Goal: Transaction & Acquisition: Purchase product/service

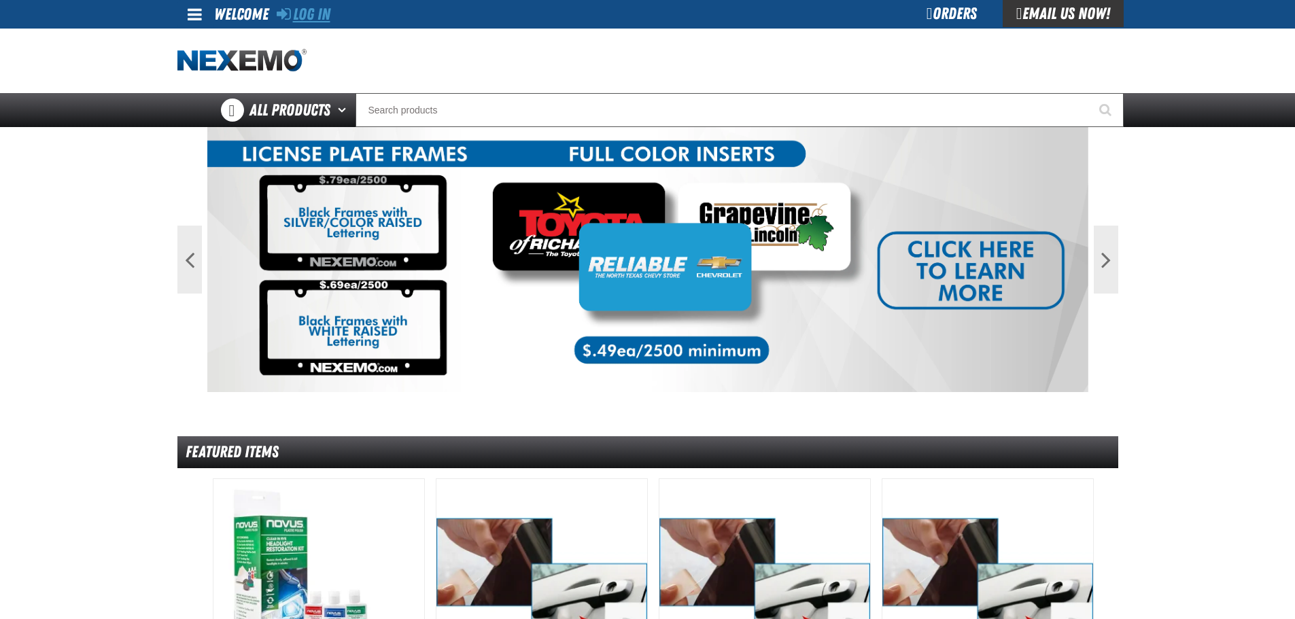
click at [303, 13] on link "Log In" at bounding box center [304, 14] width 54 height 19
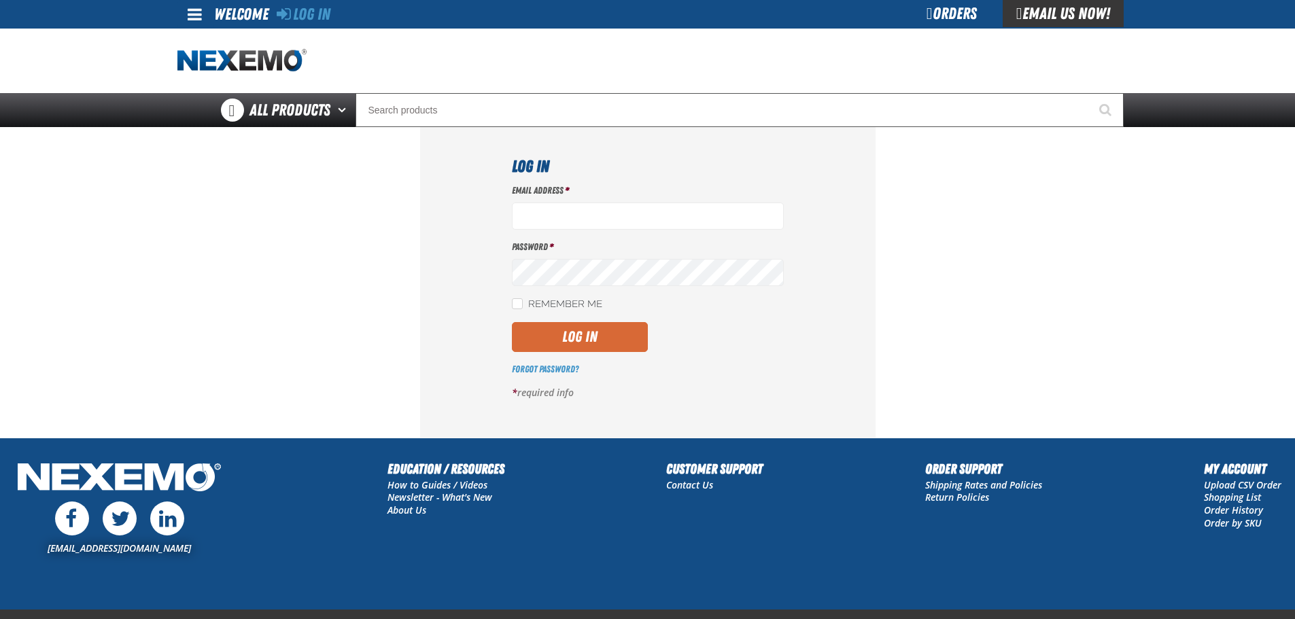
type input "cstone01@vtaig.com"
click at [567, 342] on button "Log In" at bounding box center [580, 337] width 136 height 30
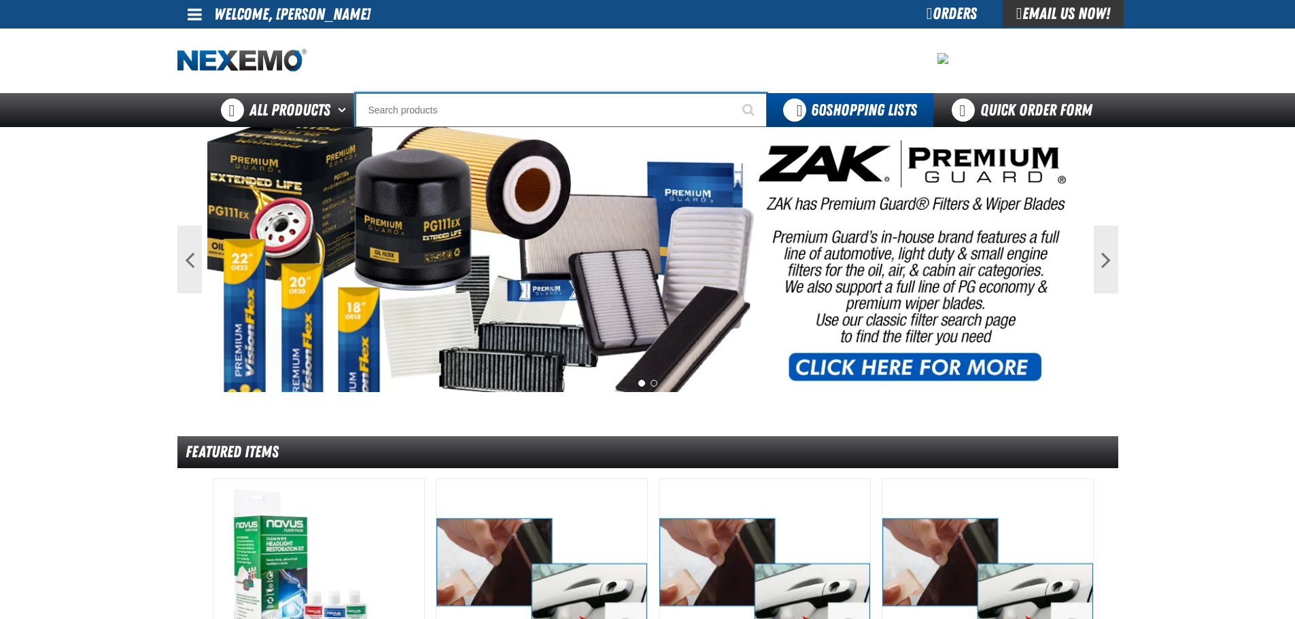
click at [419, 103] on input "Search" at bounding box center [561, 110] width 411 height 34
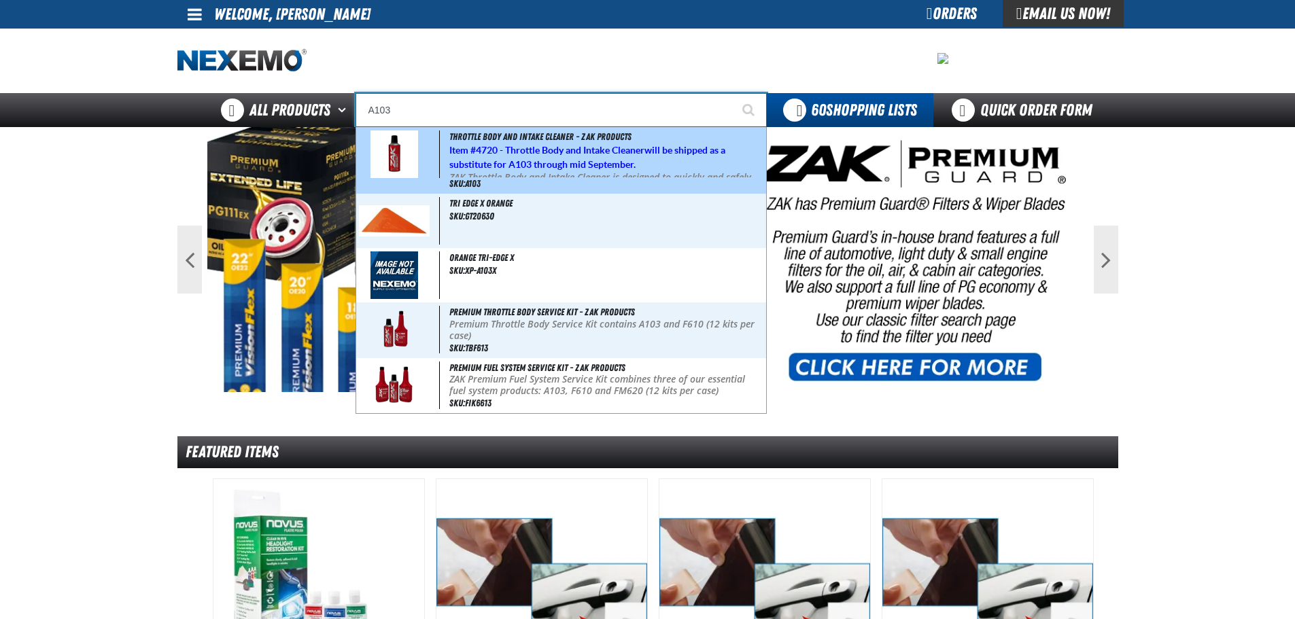
click at [519, 150] on strong "4720 - Throttle Body and Intake Cleaner" at bounding box center [560, 150] width 169 height 11
type input "Throttle Body and Intake Cleaner - ZAK Products"
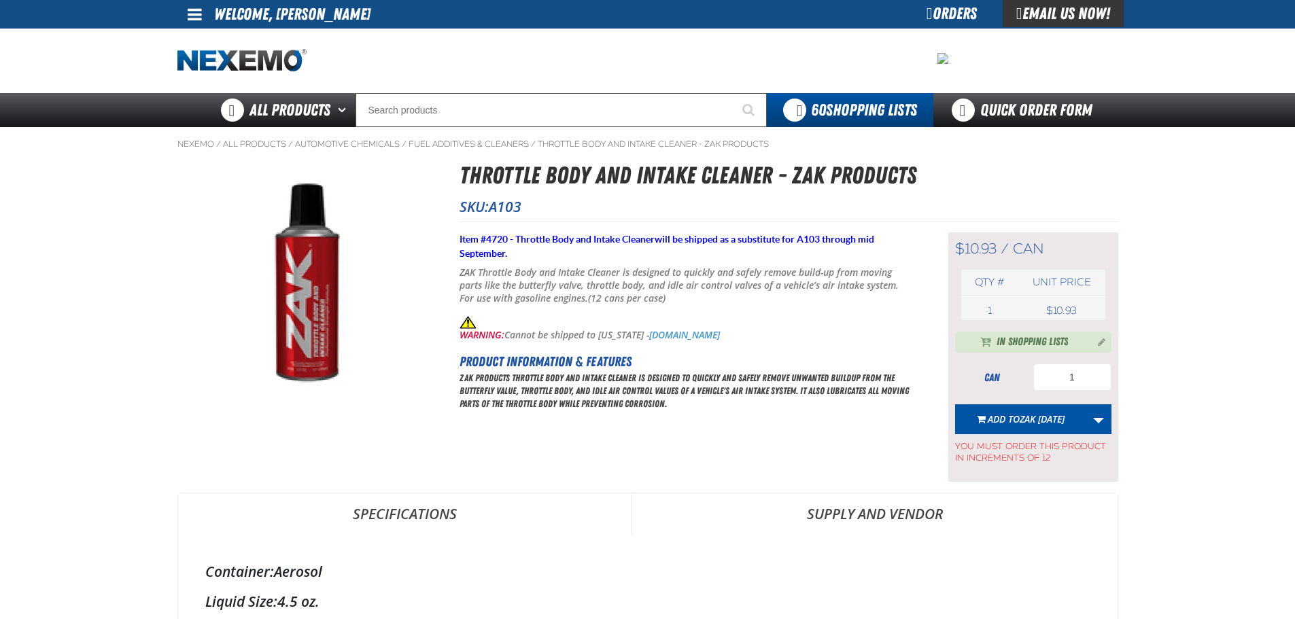
click at [1045, 343] on span "In Shopping Lists" at bounding box center [1032, 343] width 71 height 16
click at [1099, 340] on button "Manage current product in the Shopping List" at bounding box center [1098, 341] width 22 height 16
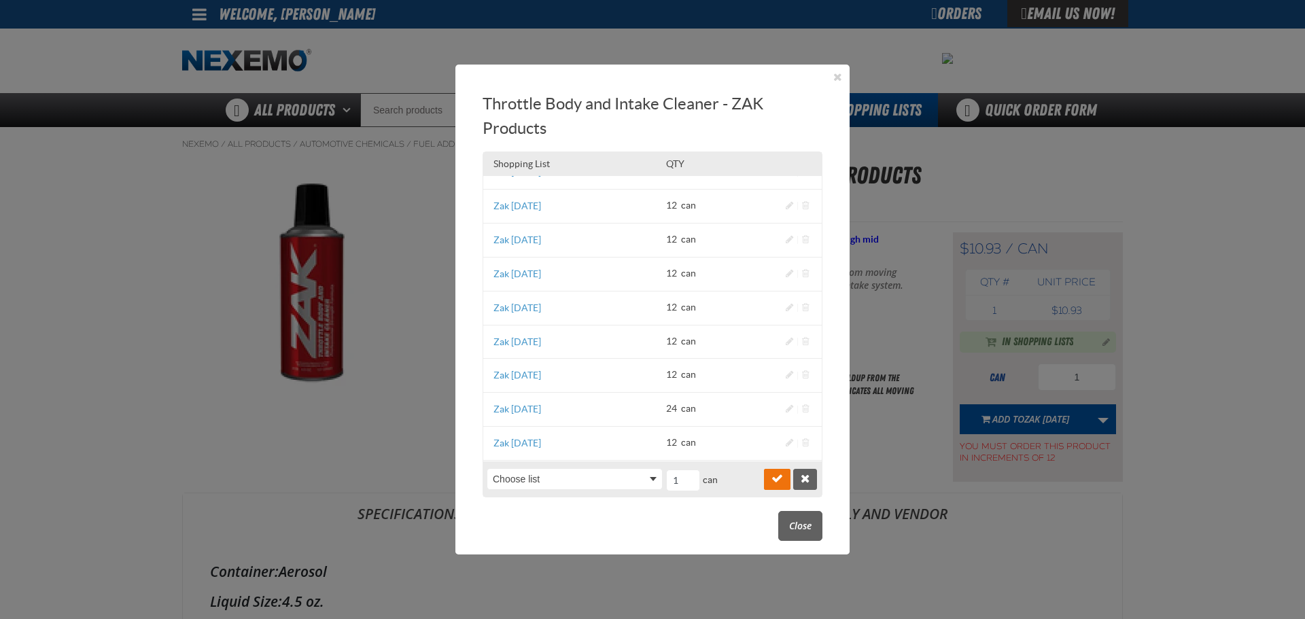
scroll to position [427, 0]
click at [524, 443] on link "Zak 9.5.2025" at bounding box center [518, 444] width 48 height 11
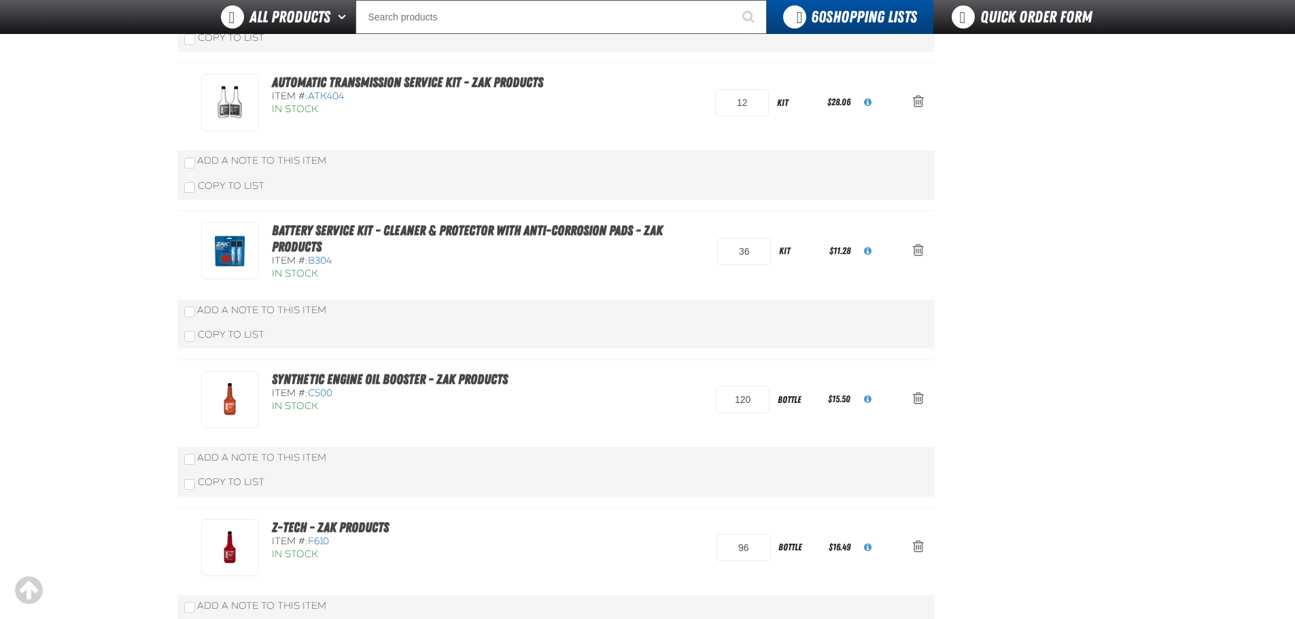
scroll to position [272, 0]
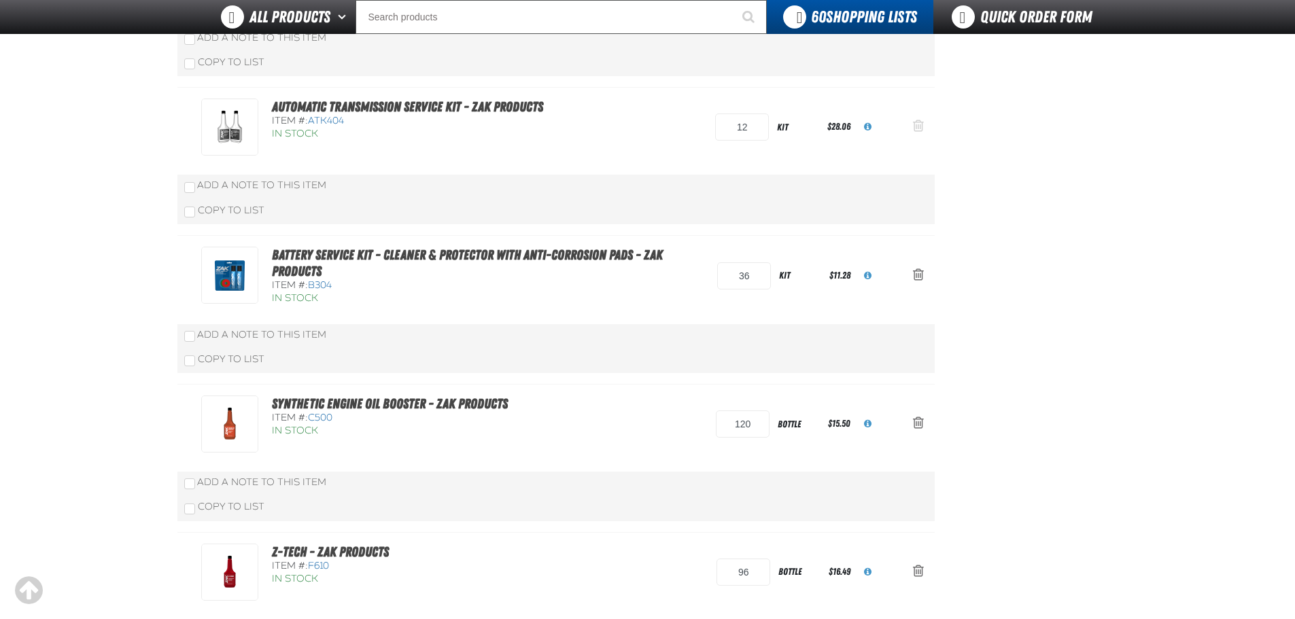
click at [916, 122] on span "oro.shoppinglist.remove_item.aria_label" at bounding box center [918, 126] width 11 height 14
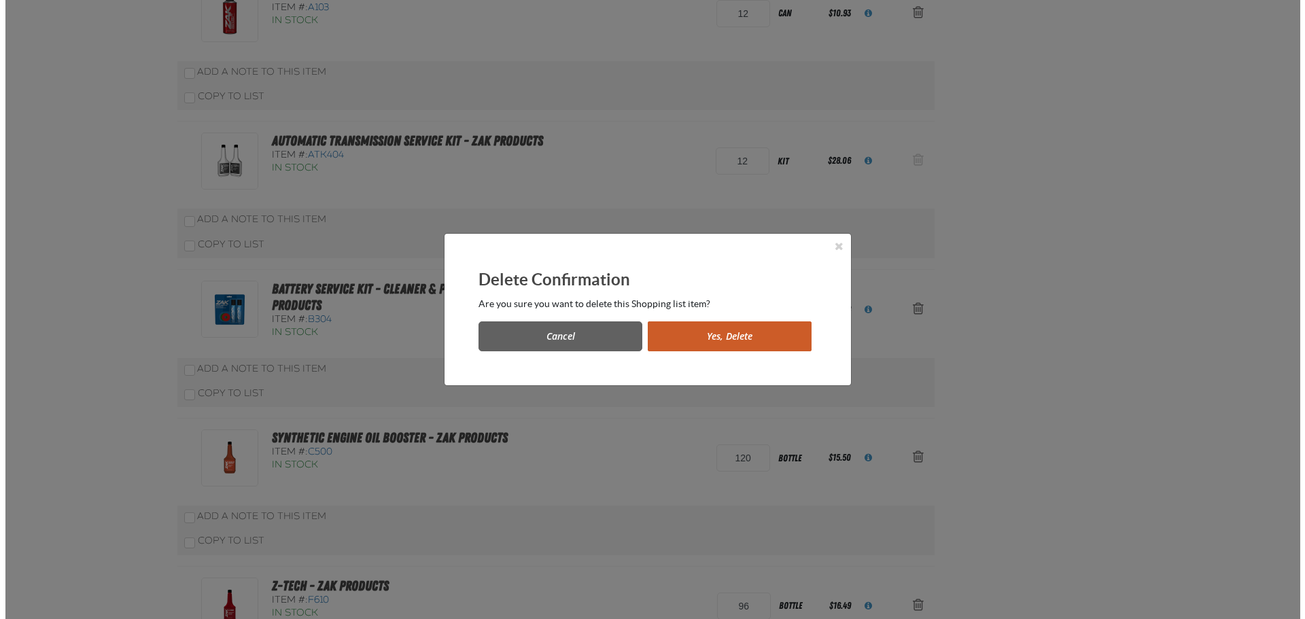
scroll to position [0, 0]
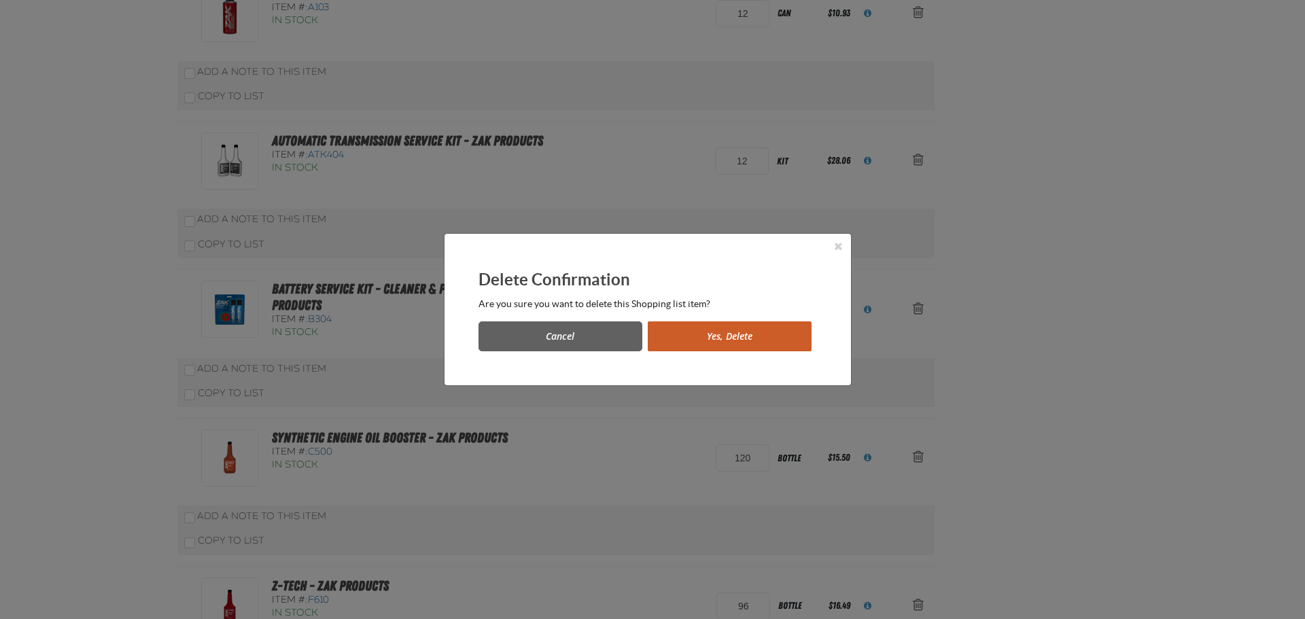
click at [744, 339] on button "Yes, Delete" at bounding box center [730, 337] width 164 height 30
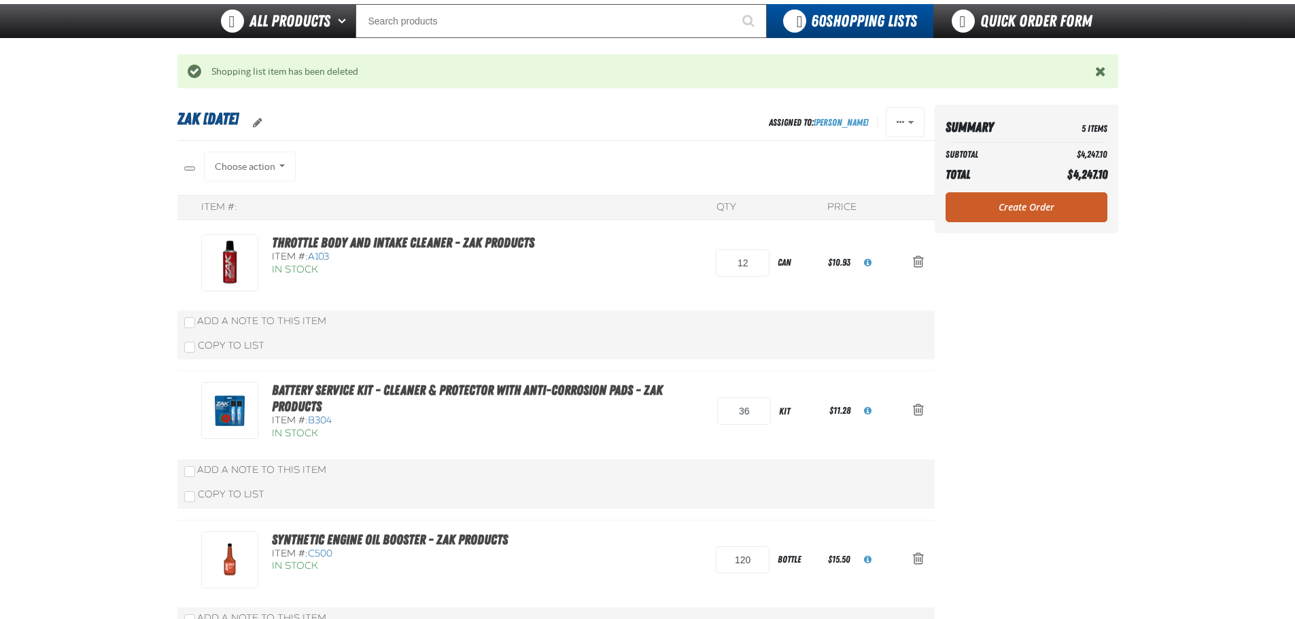
scroll to position [67, 0]
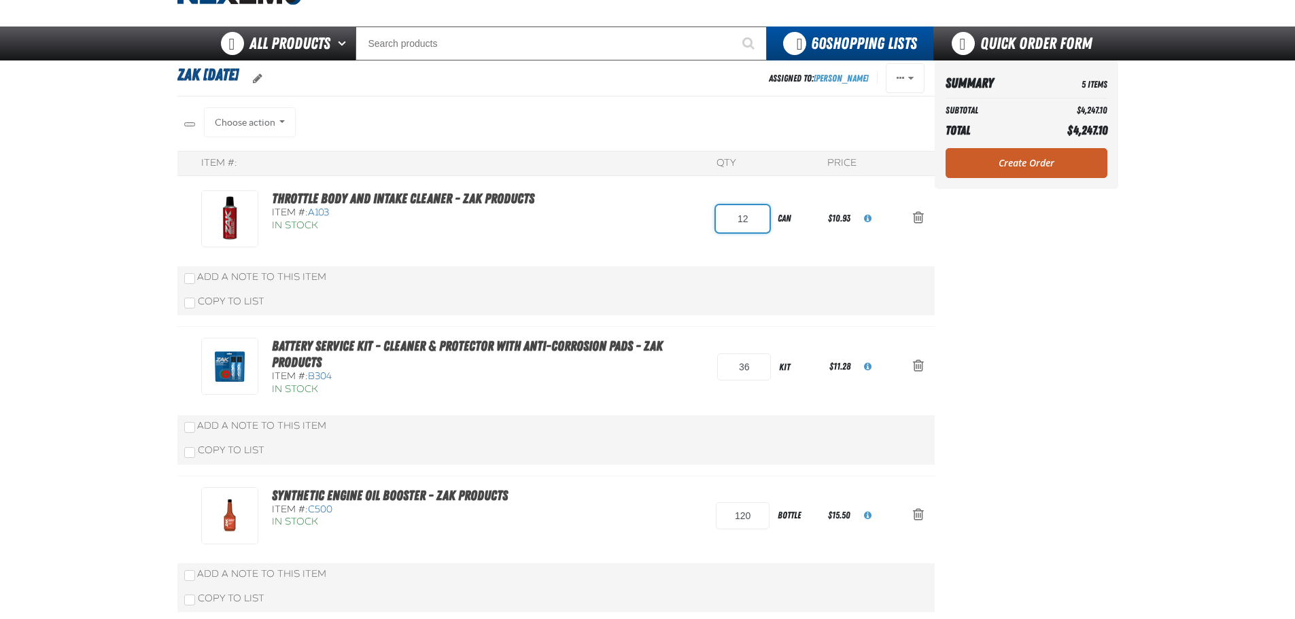
click at [757, 225] on input "12" at bounding box center [743, 218] width 54 height 27
type input "24"
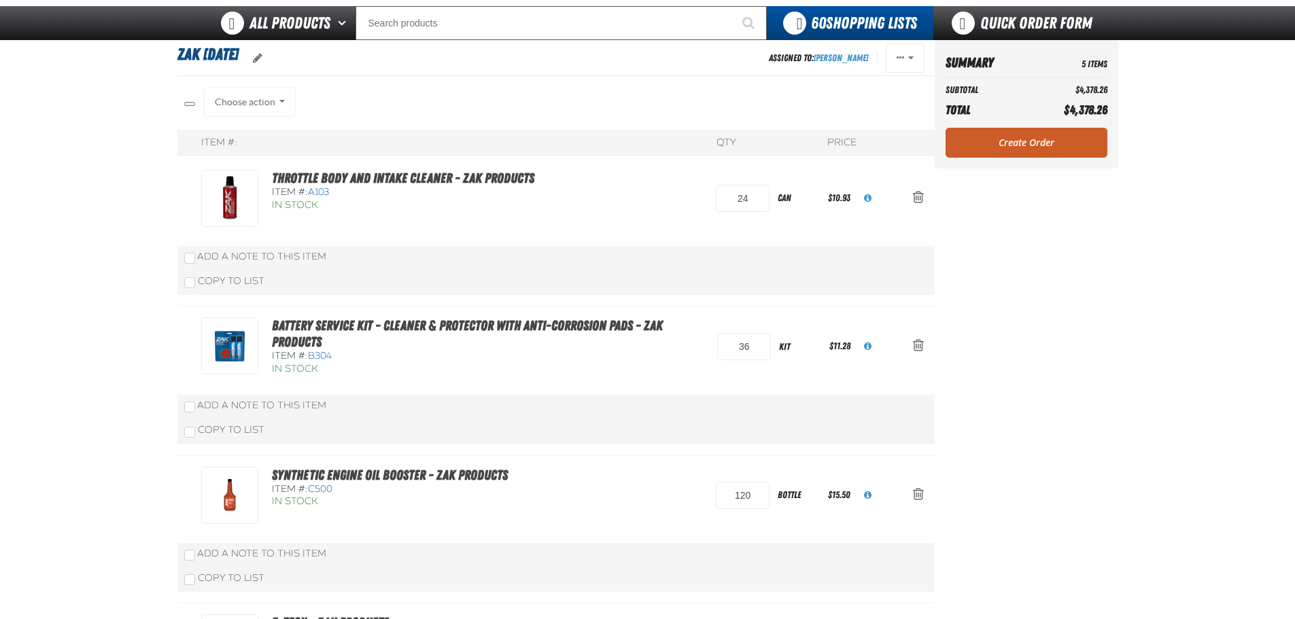
scroll to position [0, 0]
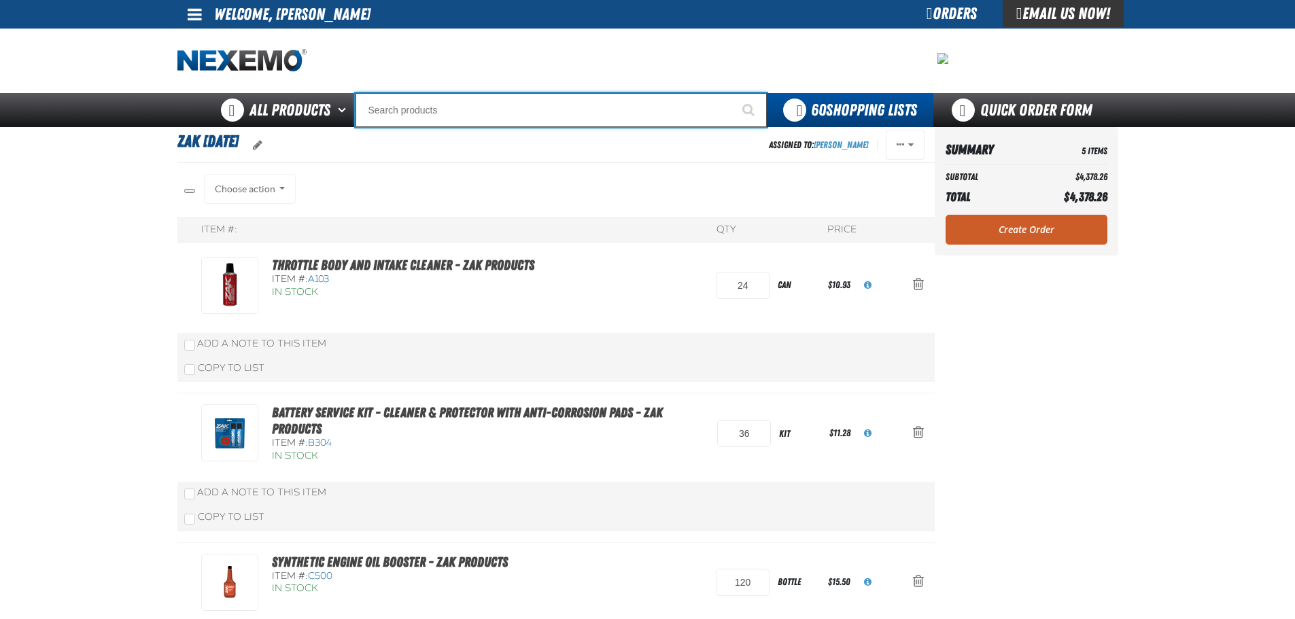
click at [418, 118] on input "Search" at bounding box center [561, 110] width 411 height 34
type input "D"
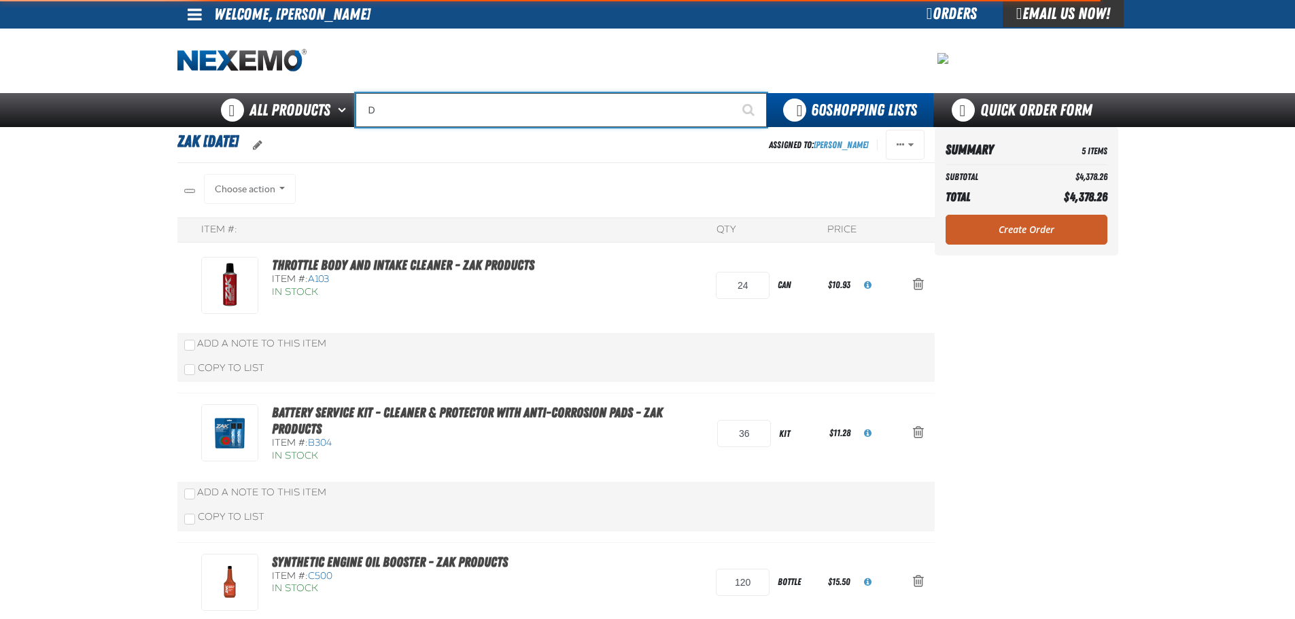
type input "D Alkaline Battery 1.5 Volt (ph)"
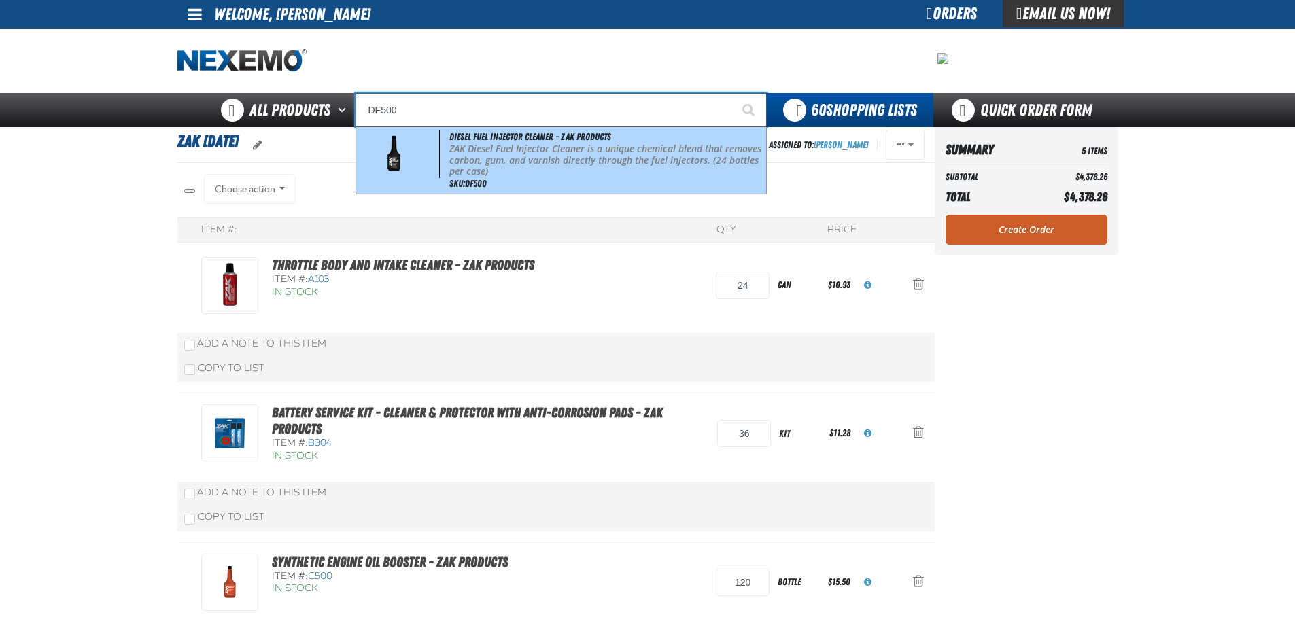
click at [512, 163] on p "ZAK Diesel Fuel Injector Cleaner is a unique chemical blend that removes carbon…" at bounding box center [606, 160] width 314 height 34
type input "Diesel Fuel Injector Cleaner - ZAK Products"
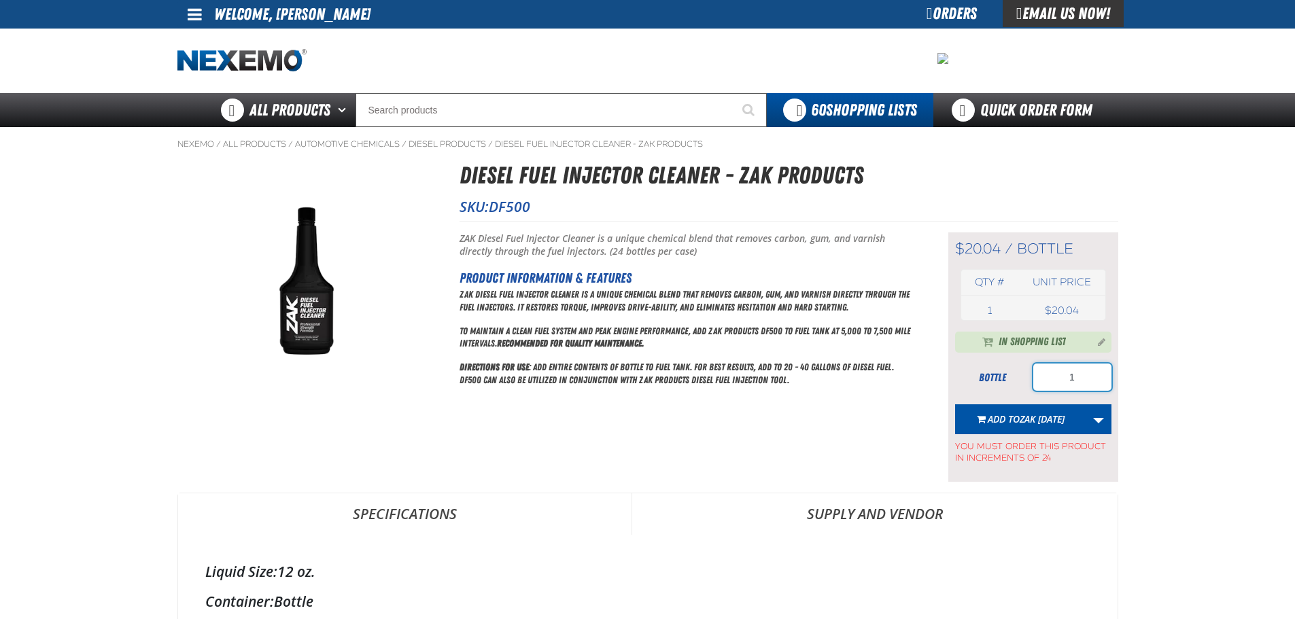
click at [1080, 375] on input "1" at bounding box center [1072, 377] width 78 height 27
type input "24"
click at [1093, 418] on link "More Actions" at bounding box center [1099, 420] width 26 height 30
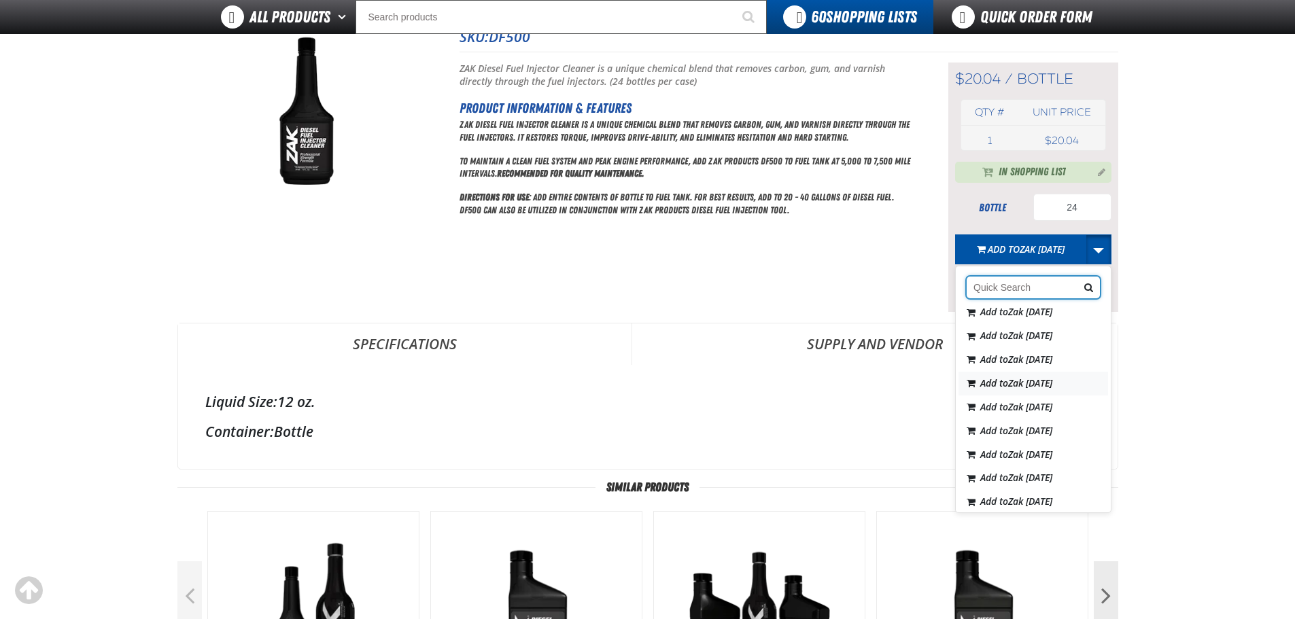
scroll to position [1361, 0]
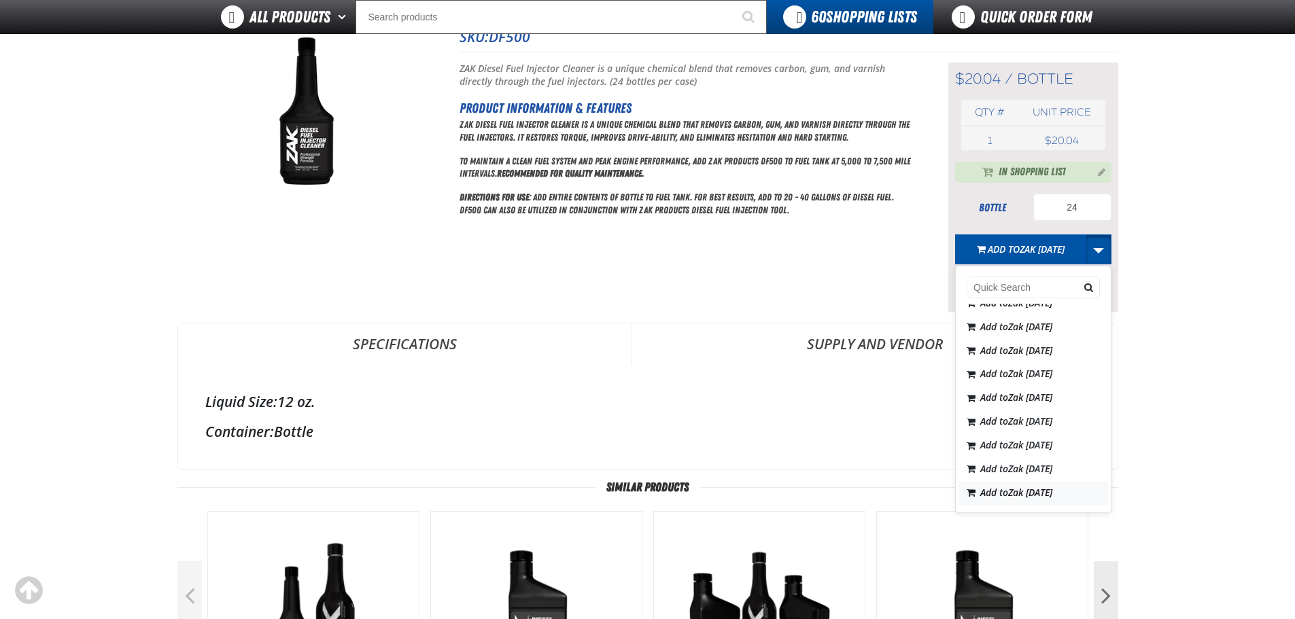
click at [1039, 494] on span "Zak 9.5.2025" at bounding box center [1030, 492] width 44 height 13
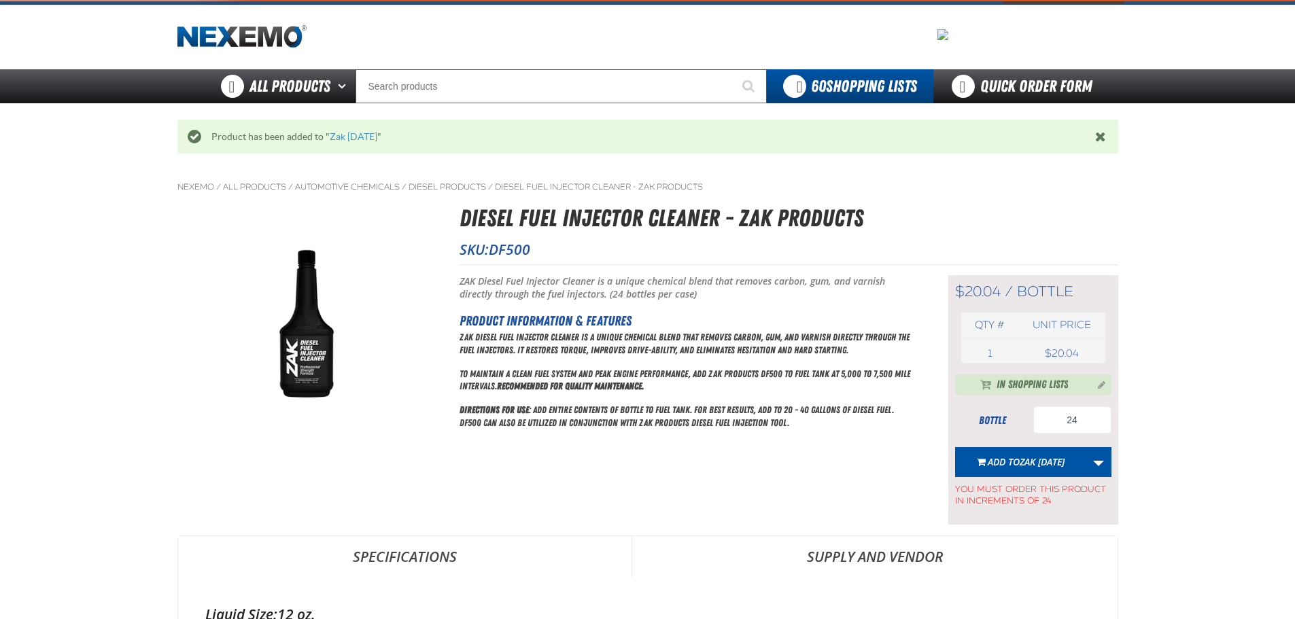
scroll to position [0, 0]
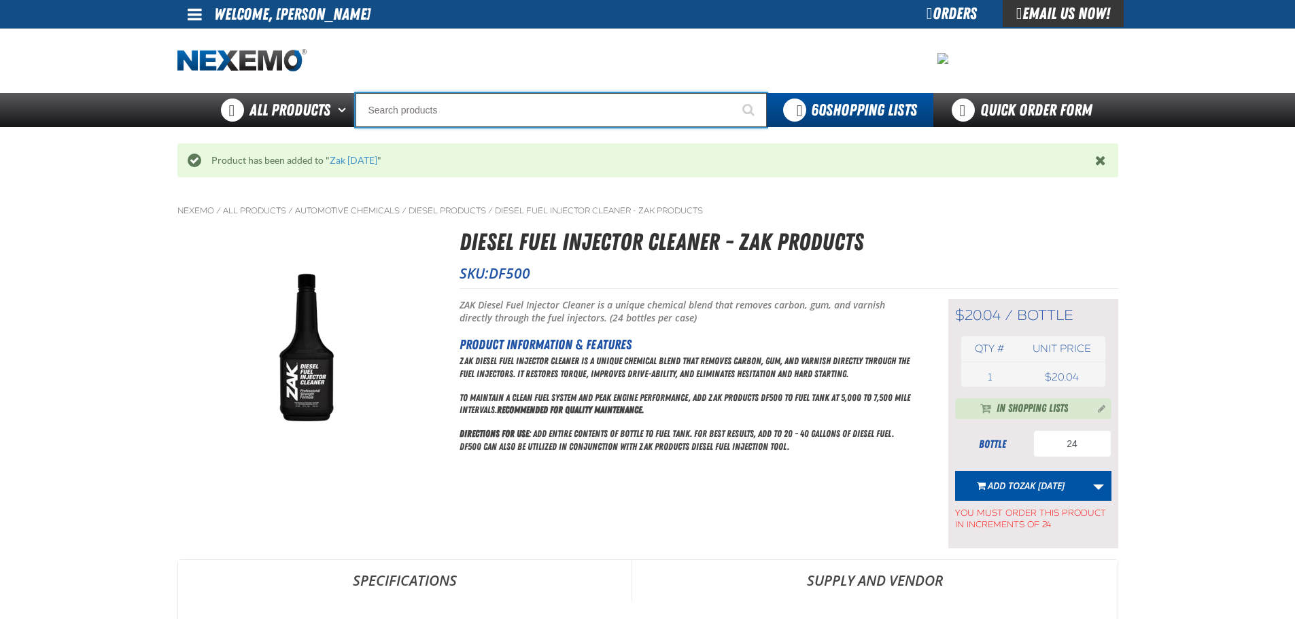
click at [481, 109] on input "Search" at bounding box center [561, 110] width 411 height 34
type input "D"
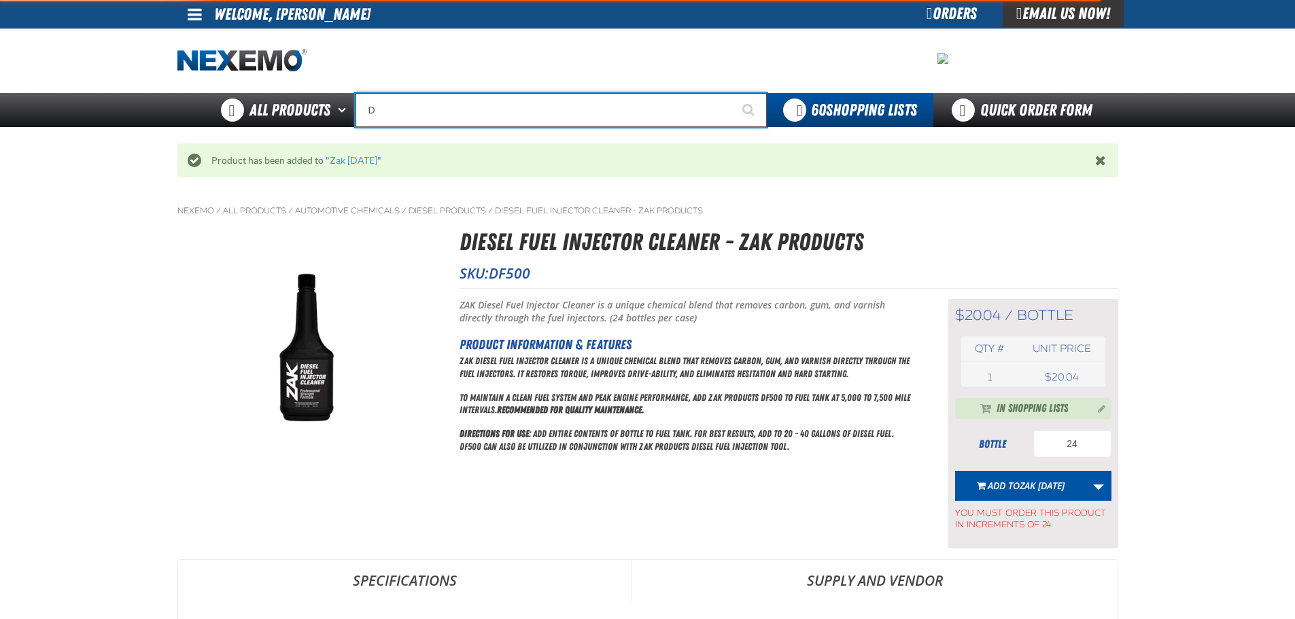
type input "D Alkaline Battery 1.5 Volt (ph)"
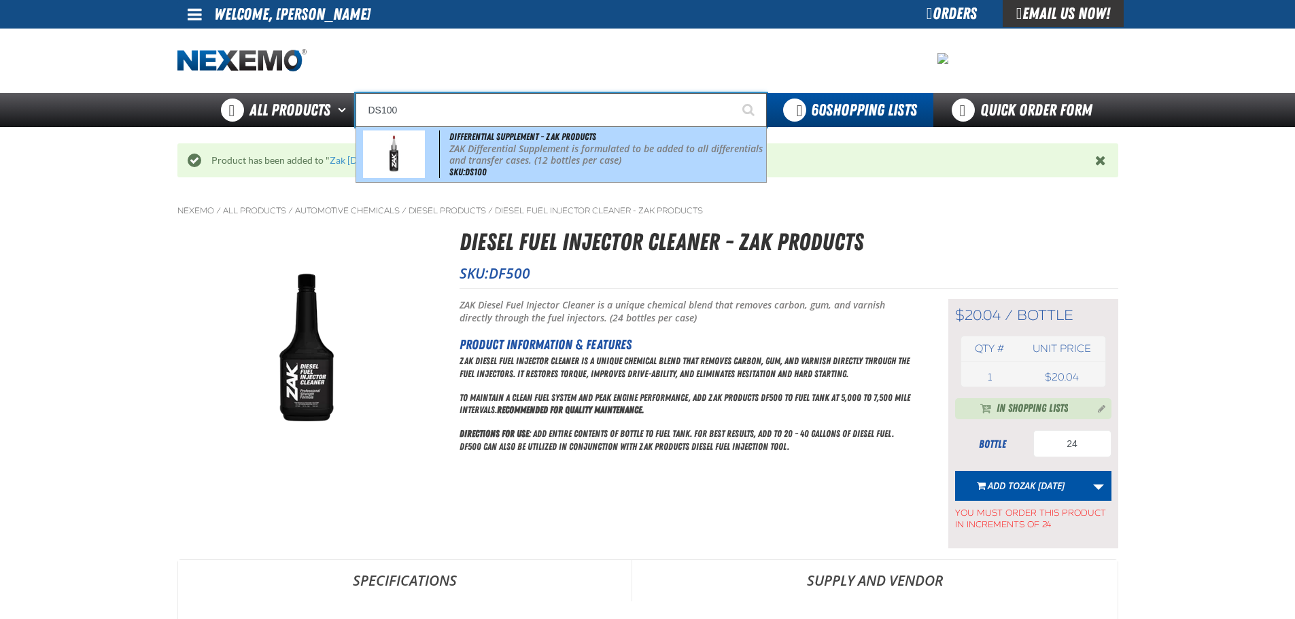
click at [504, 157] on p "ZAK Differential Supplement is formulated to be added to all differentials and …" at bounding box center [606, 154] width 314 height 23
type input "Differential Supplement - ZAK Products"
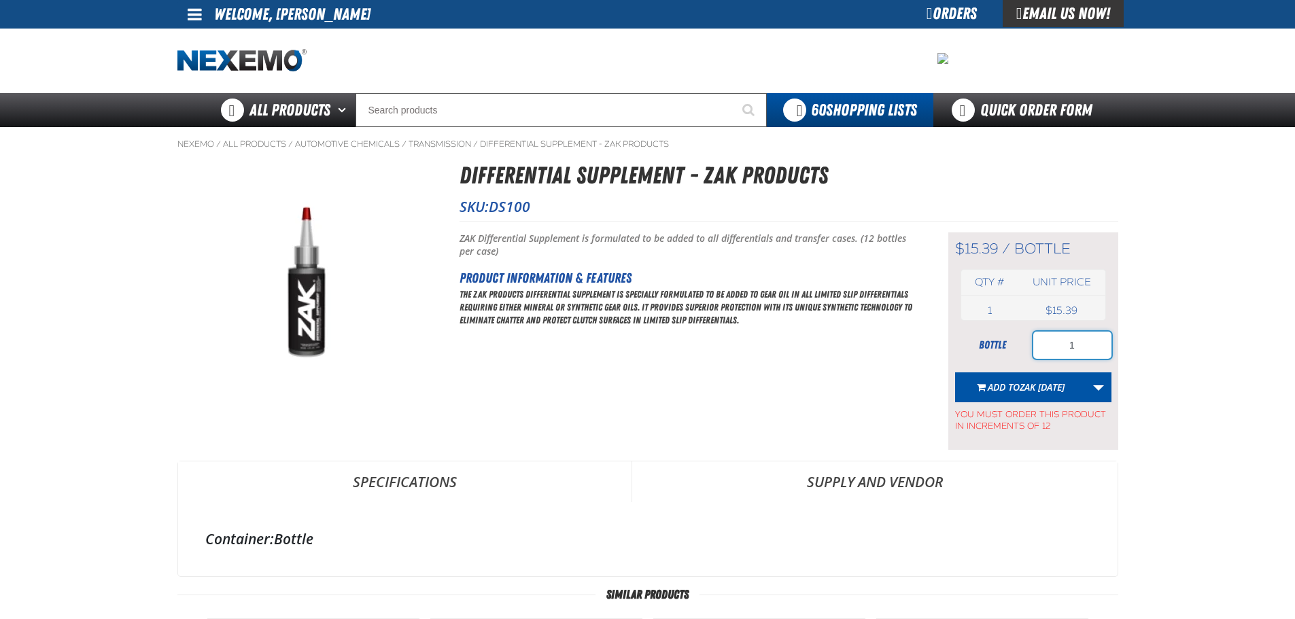
click at [1083, 346] on input "1" at bounding box center [1072, 345] width 78 height 27
type input "12"
click at [1102, 381] on link "More Actions" at bounding box center [1099, 388] width 26 height 30
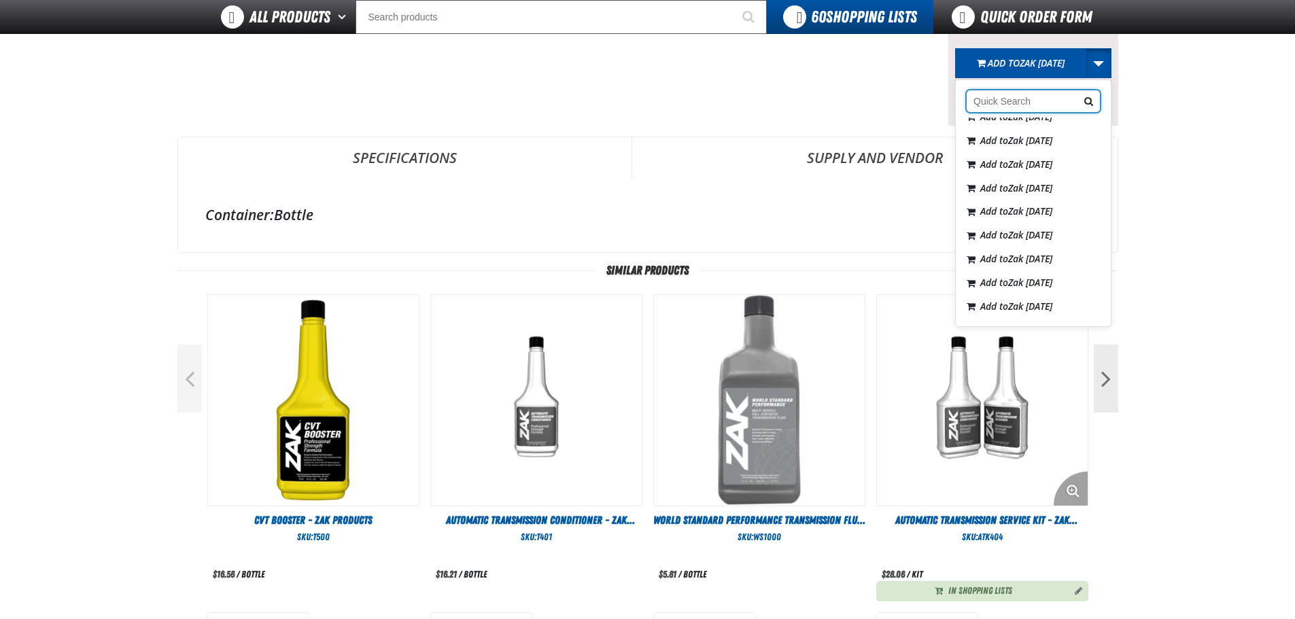
scroll to position [272, 0]
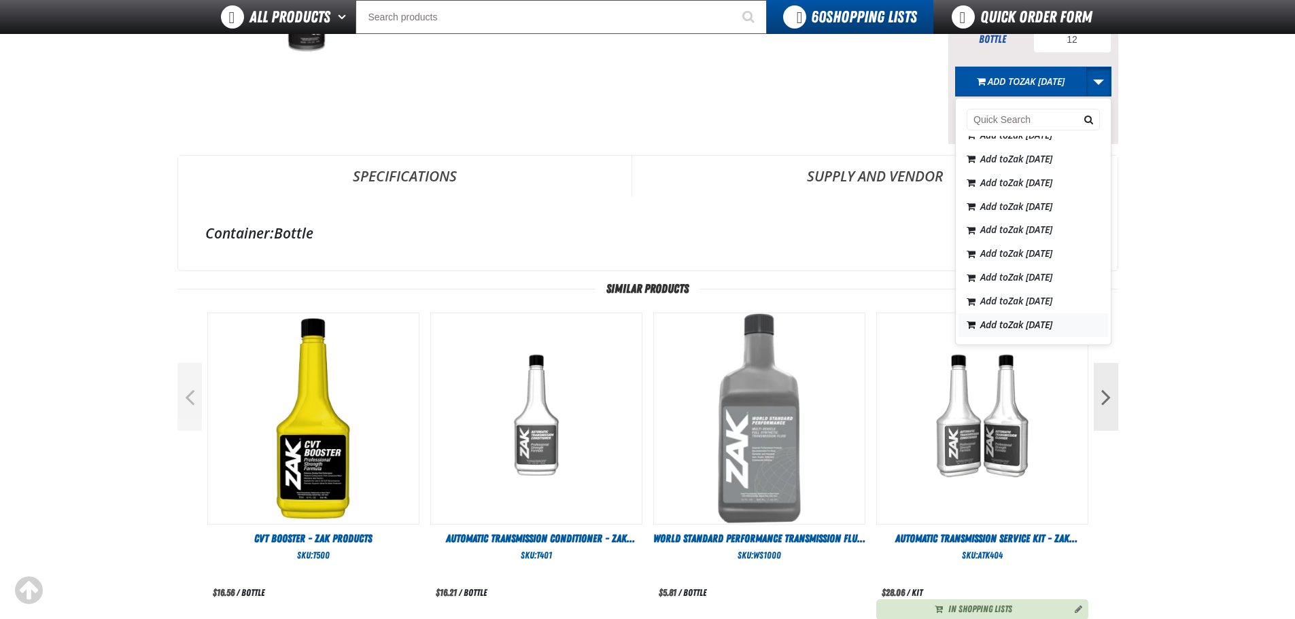
click at [1029, 326] on span "Zak 9.5.2025" at bounding box center [1030, 324] width 44 height 13
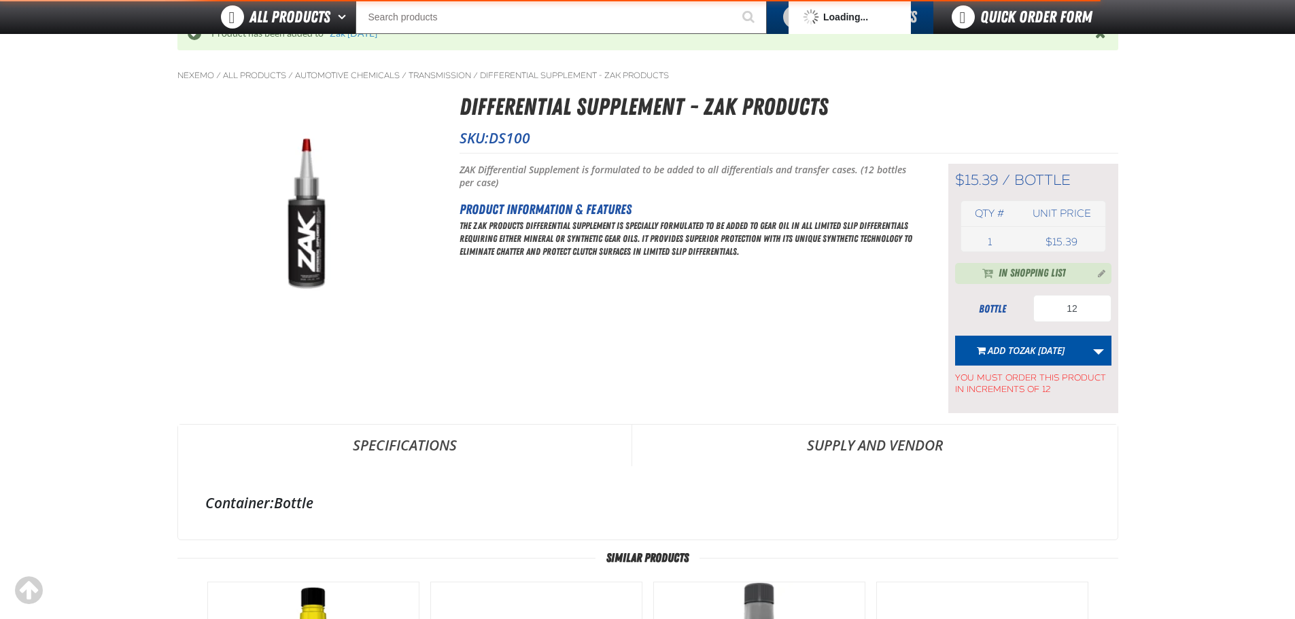
scroll to position [67, 0]
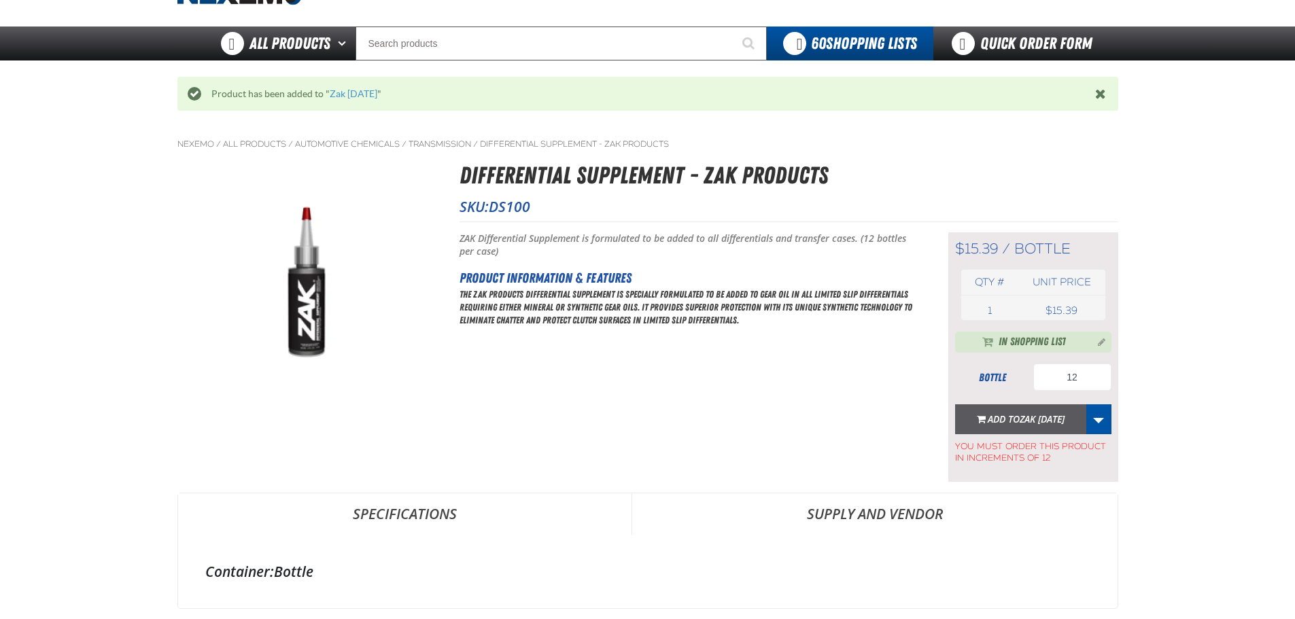
click at [1020, 418] on span "Zak [DATE]" at bounding box center [1042, 419] width 45 height 13
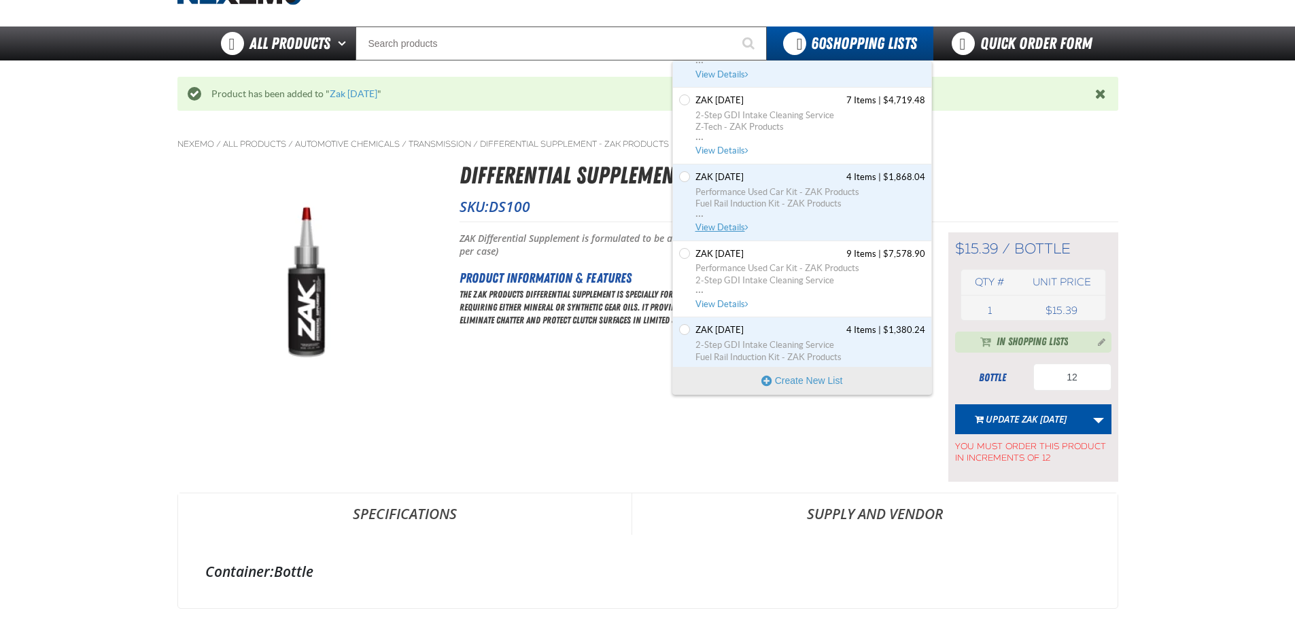
scroll to position [4007, 0]
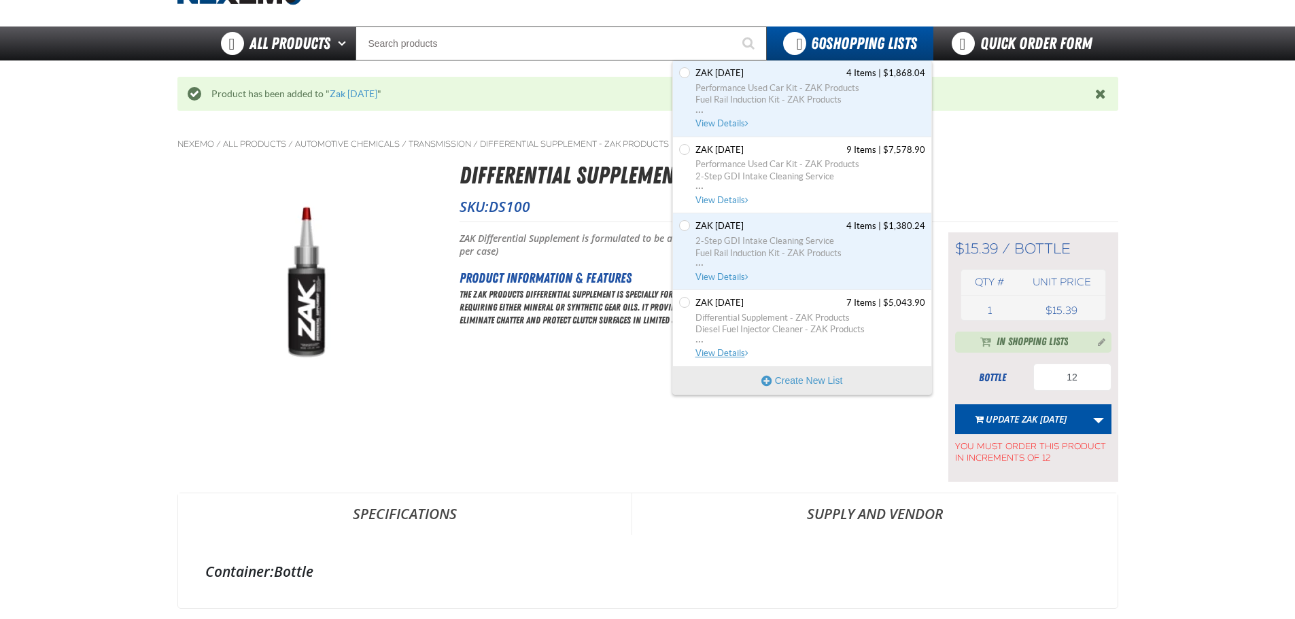
click at [851, 319] on span "Differential Supplement - ZAK Products" at bounding box center [811, 318] width 230 height 12
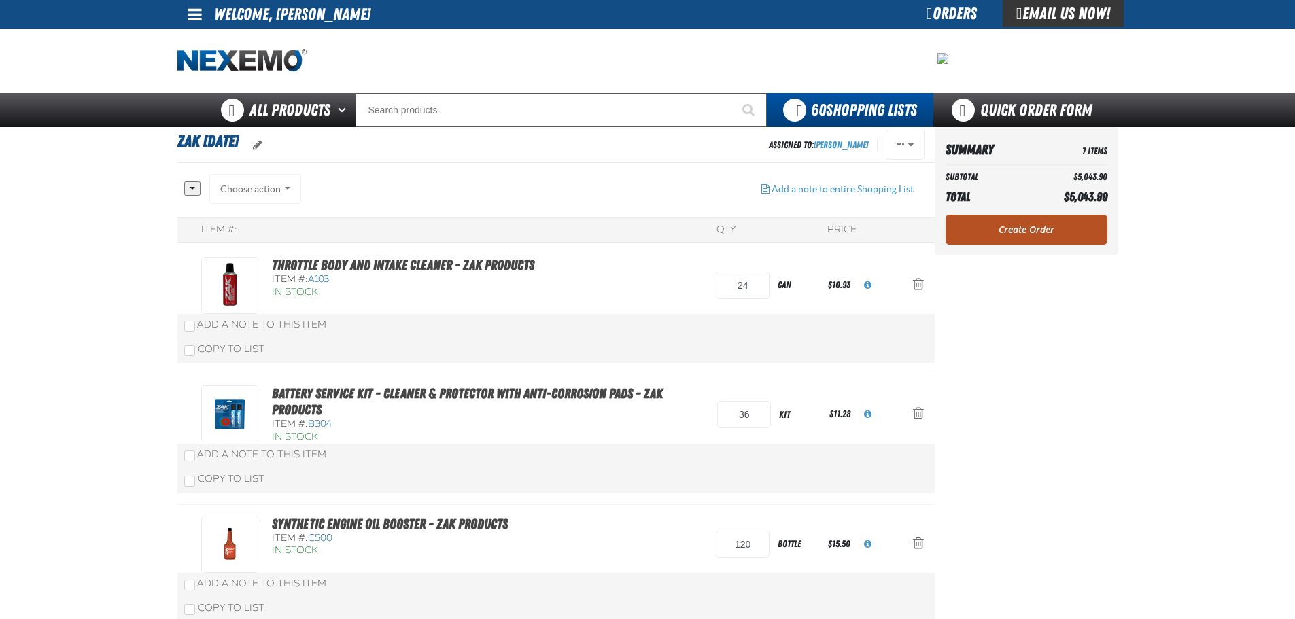
click at [982, 228] on link "Create Order" at bounding box center [1027, 230] width 162 height 30
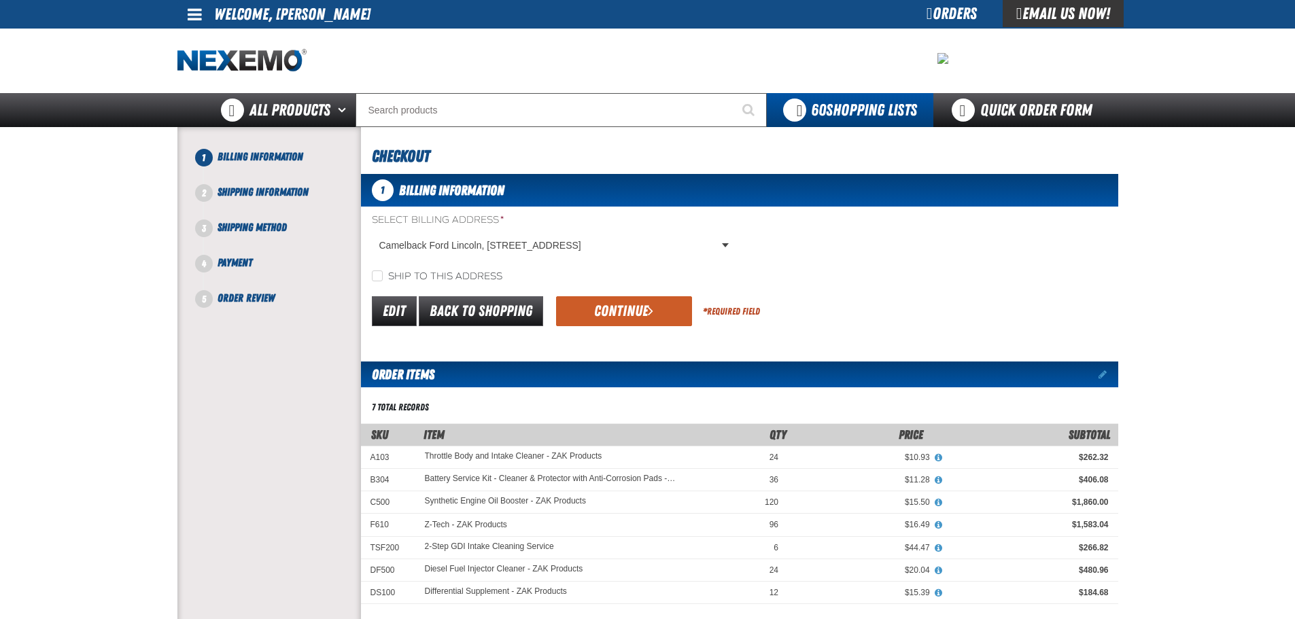
click at [411, 274] on label "Ship to this address" at bounding box center [437, 277] width 131 height 13
click at [383, 274] on input "Ship to this address" at bounding box center [377, 276] width 11 height 11
checkbox input "true"
click at [633, 315] on button "Continue" at bounding box center [624, 311] width 136 height 30
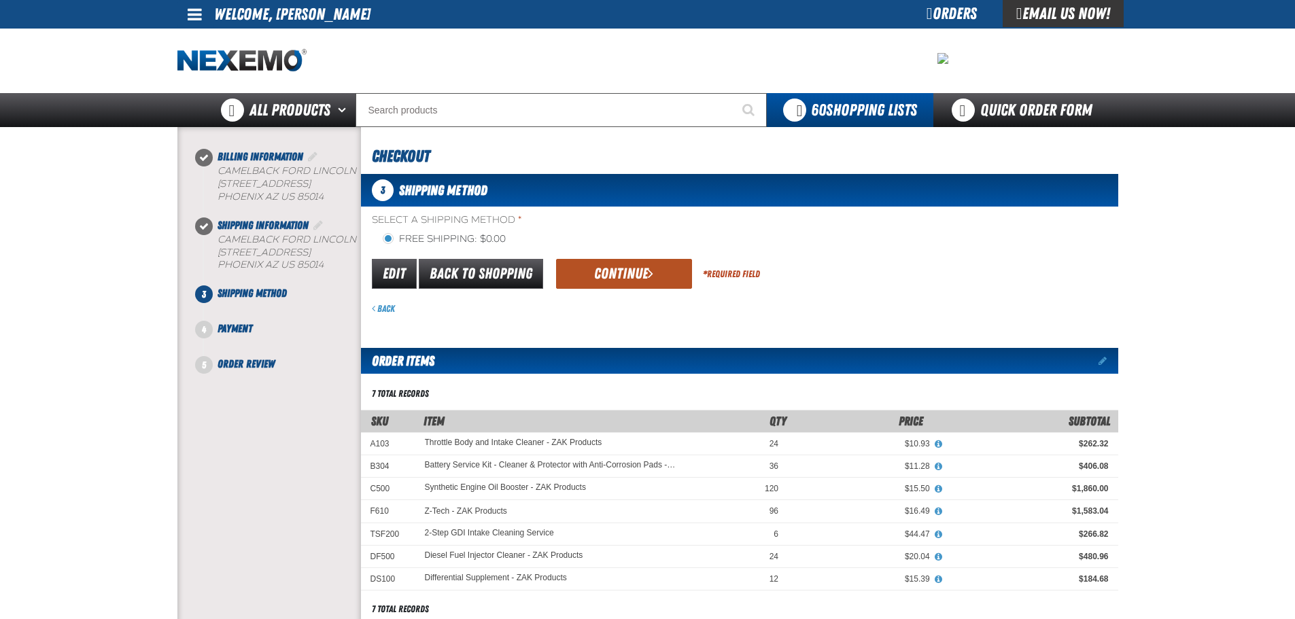
click at [596, 273] on button "Continue" at bounding box center [624, 274] width 136 height 30
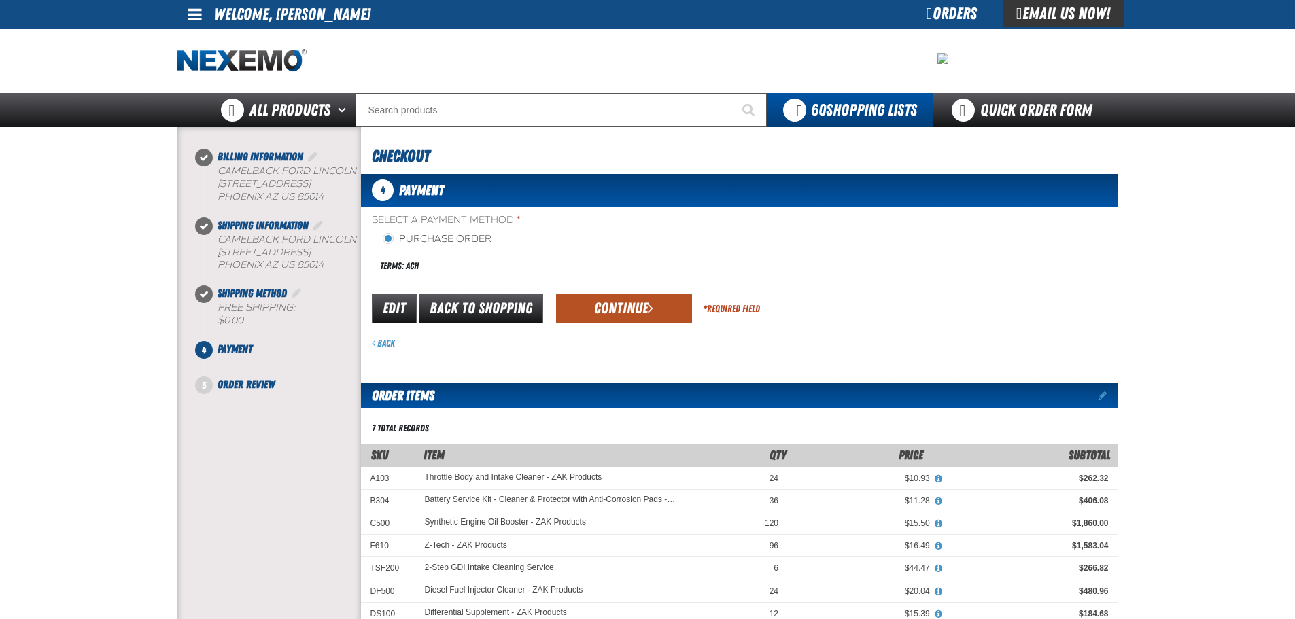
click at [572, 303] on button "Continue" at bounding box center [624, 309] width 136 height 30
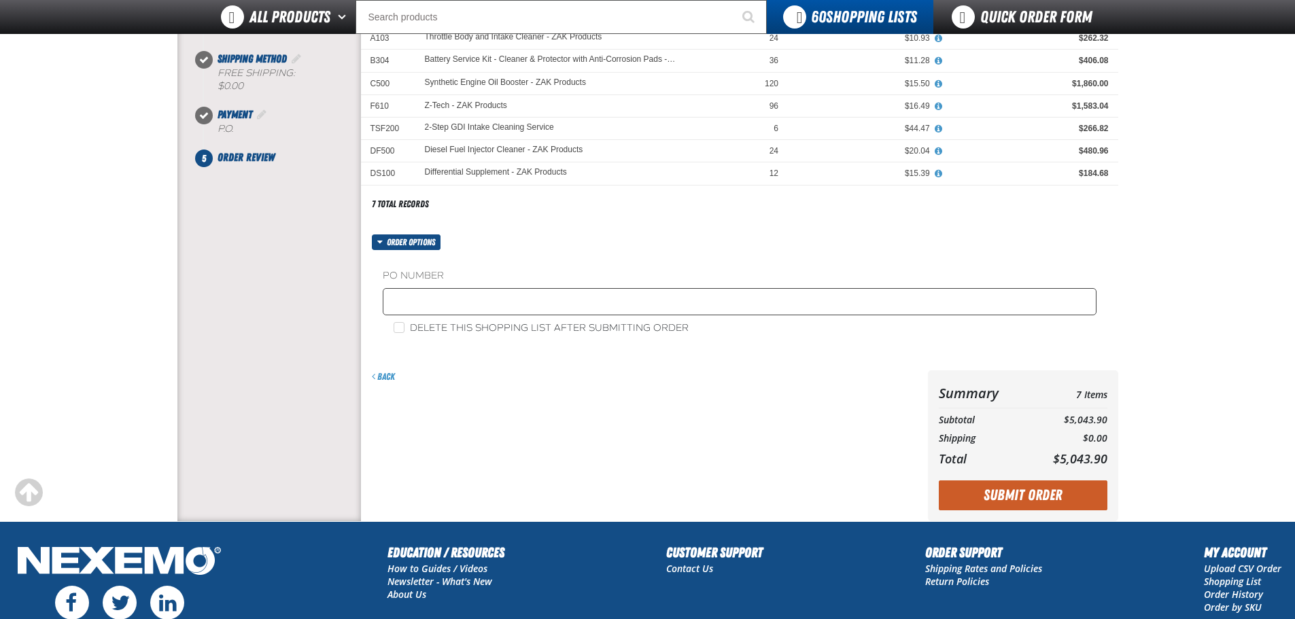
scroll to position [204, 0]
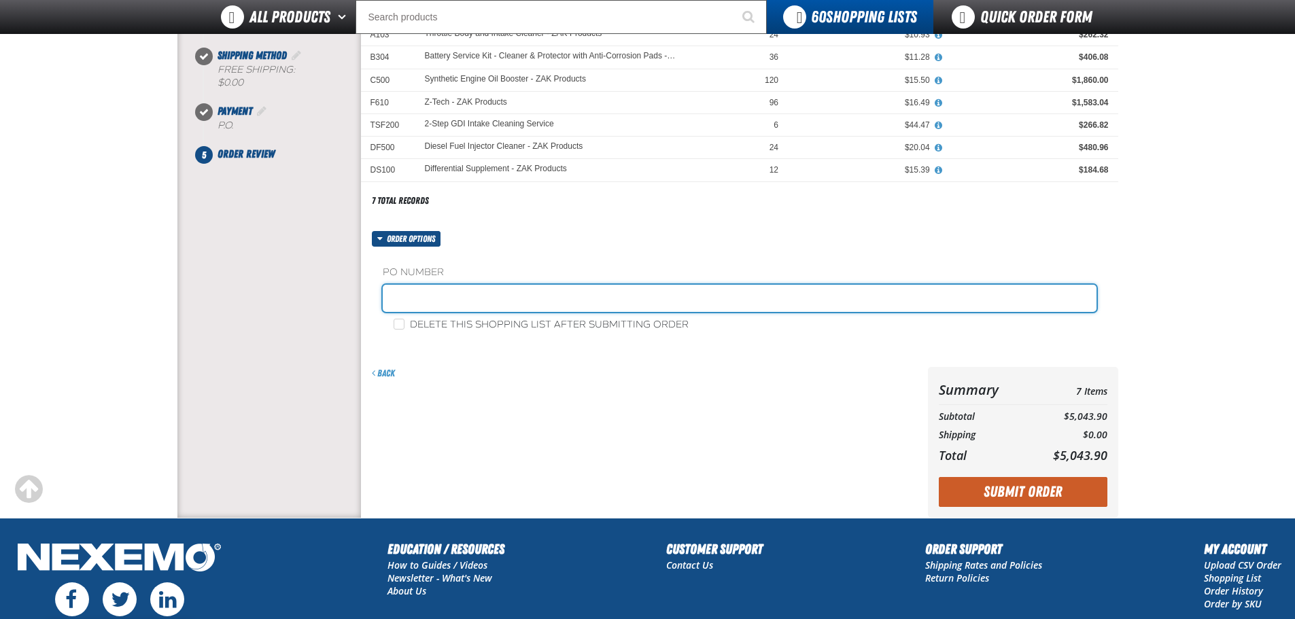
click at [456, 298] on input "text" at bounding box center [740, 298] width 714 height 27
type input "0917ZAK"
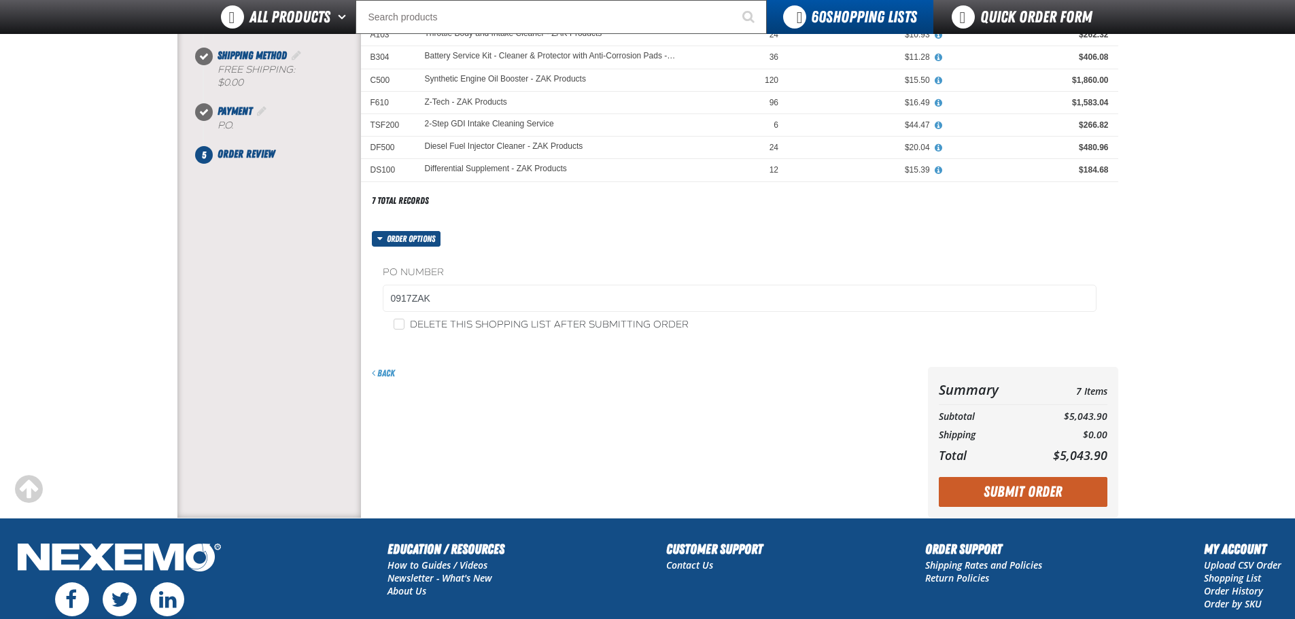
click at [435, 317] on fieldset "PO Number 0917ZAK" at bounding box center [740, 292] width 714 height 52
click at [440, 332] on div "PO Number 0917ZAK Delete this shopping list after submitting order" at bounding box center [739, 299] width 757 height 104
click at [439, 325] on label "Delete this shopping list after submitting order" at bounding box center [541, 325] width 295 height 13
click at [405, 325] on input "Delete this shopping list after submitting order" at bounding box center [399, 324] width 11 height 11
checkbox input "true"
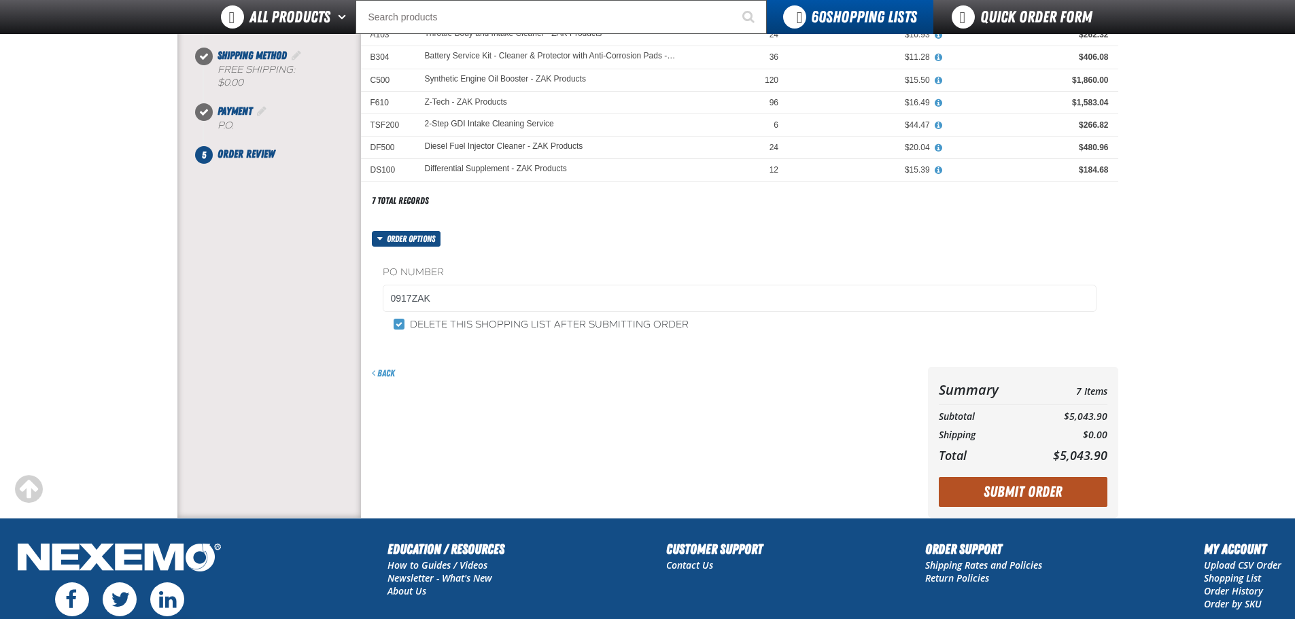
click at [1045, 496] on button "Submit Order" at bounding box center [1023, 492] width 169 height 30
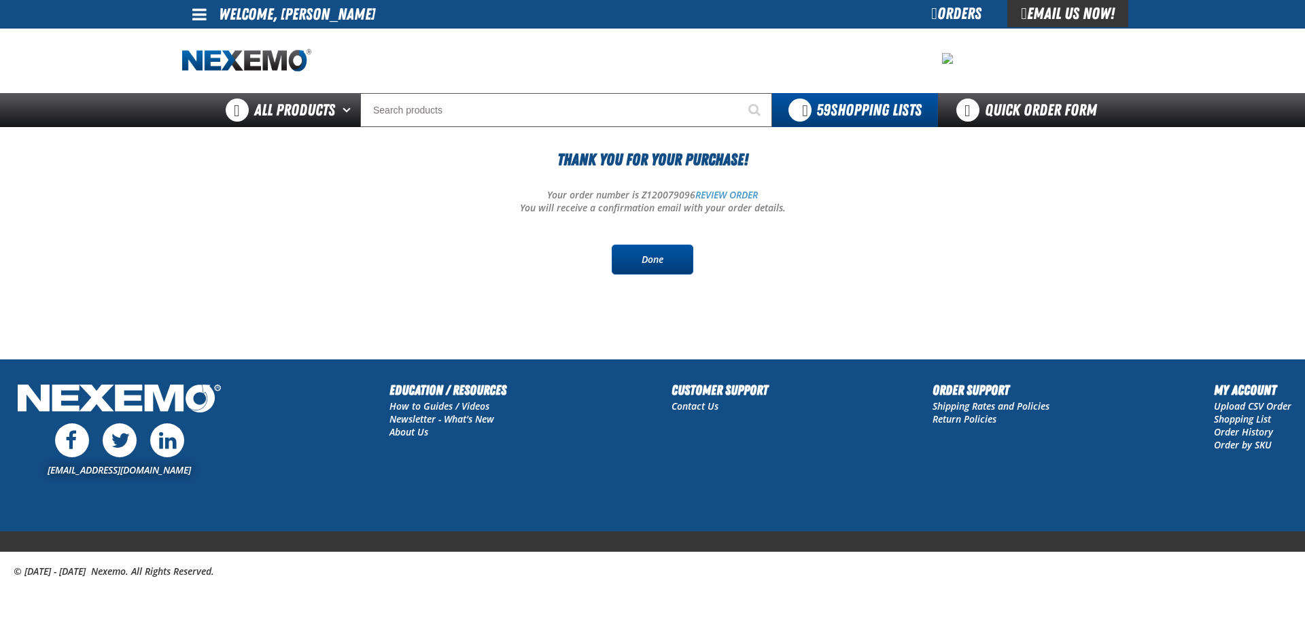
click at [680, 262] on link "Done" at bounding box center [653, 260] width 82 height 30
